Goal: Navigation & Orientation: Find specific page/section

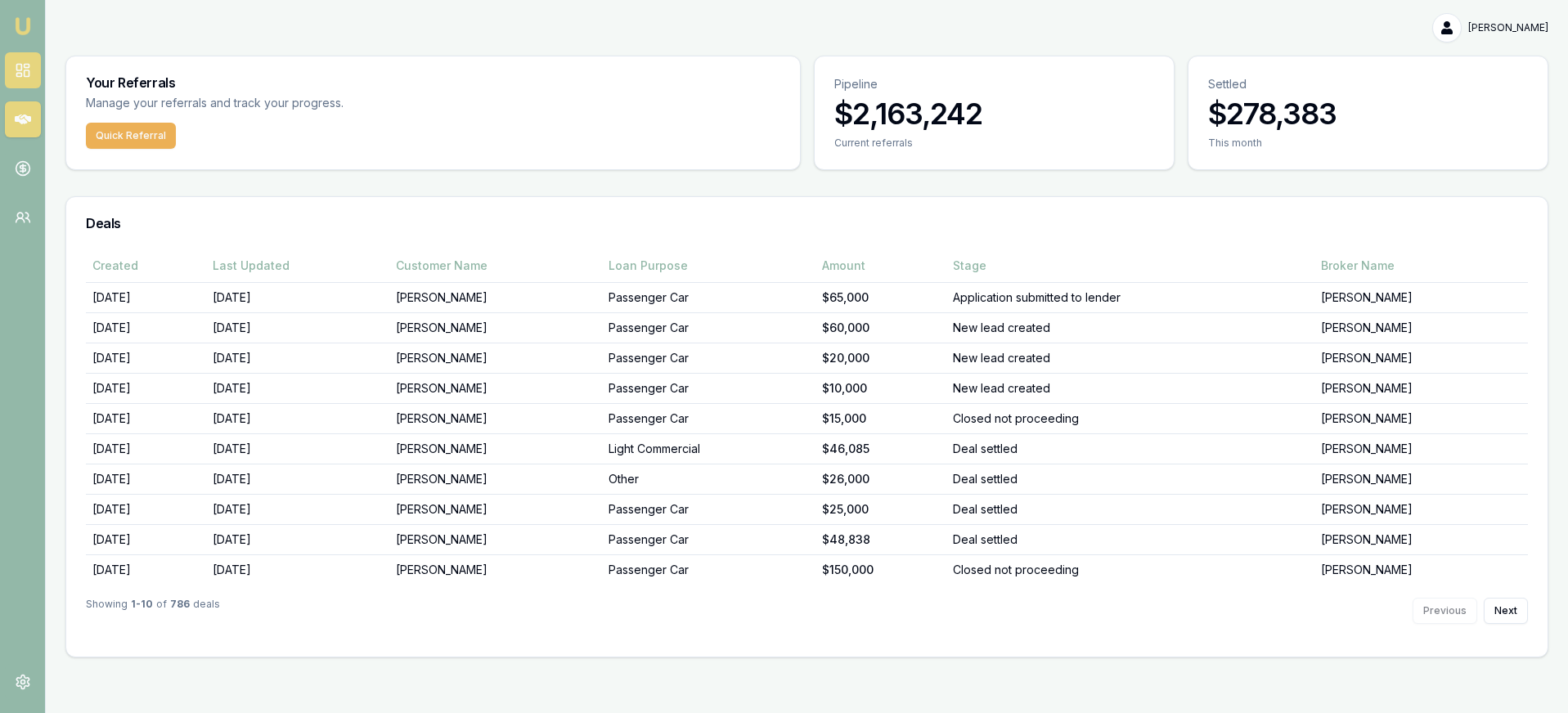
click at [15, 69] on icon at bounding box center [23, 71] width 17 height 17
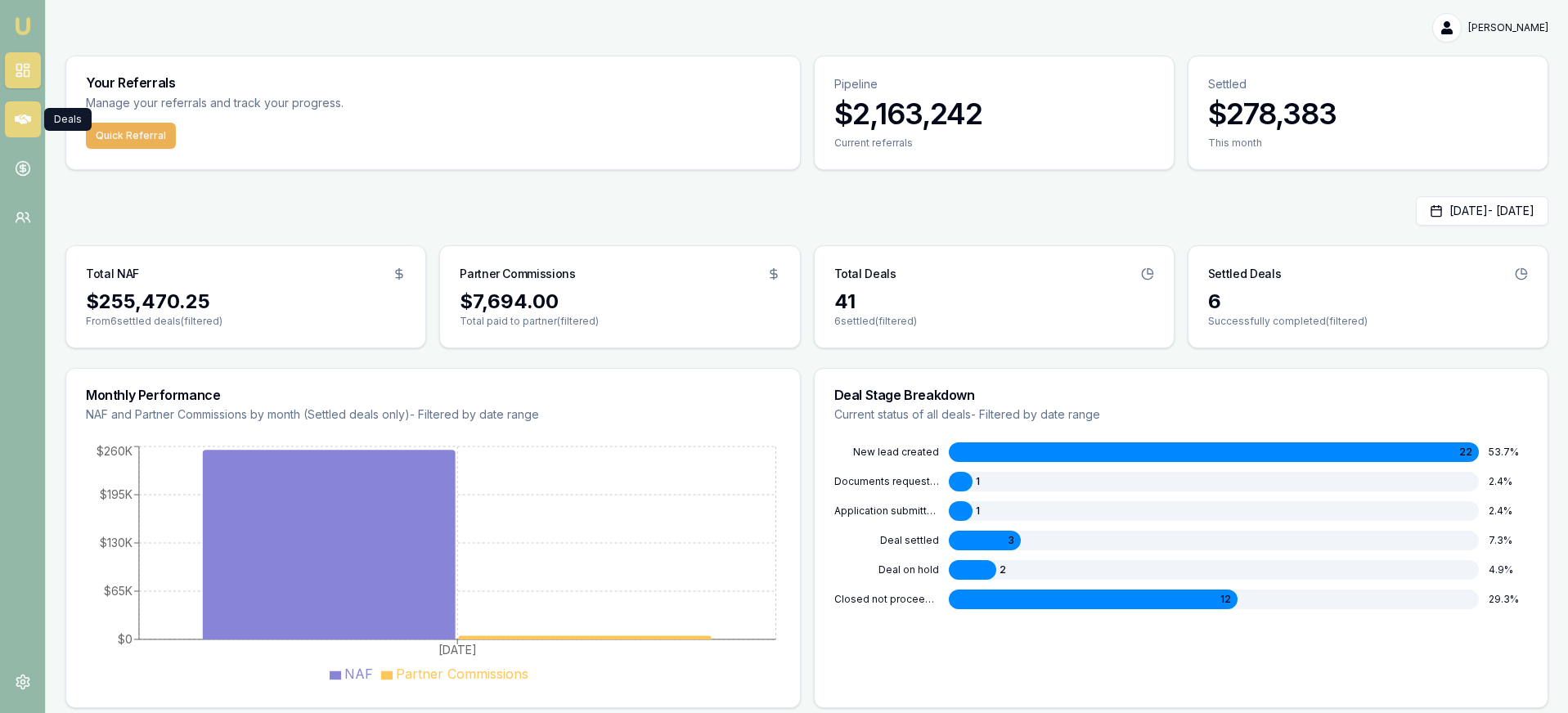
click at [28, 109] on link at bounding box center [22, 119] width 36 height 36
